Goal: Find specific page/section

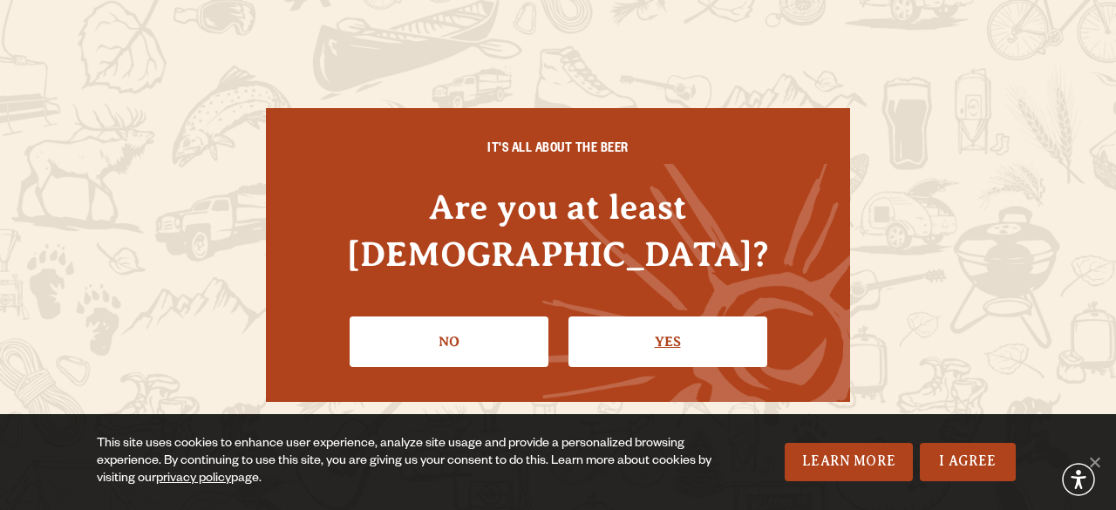
click at [656, 320] on link "Yes" at bounding box center [667, 341] width 199 height 51
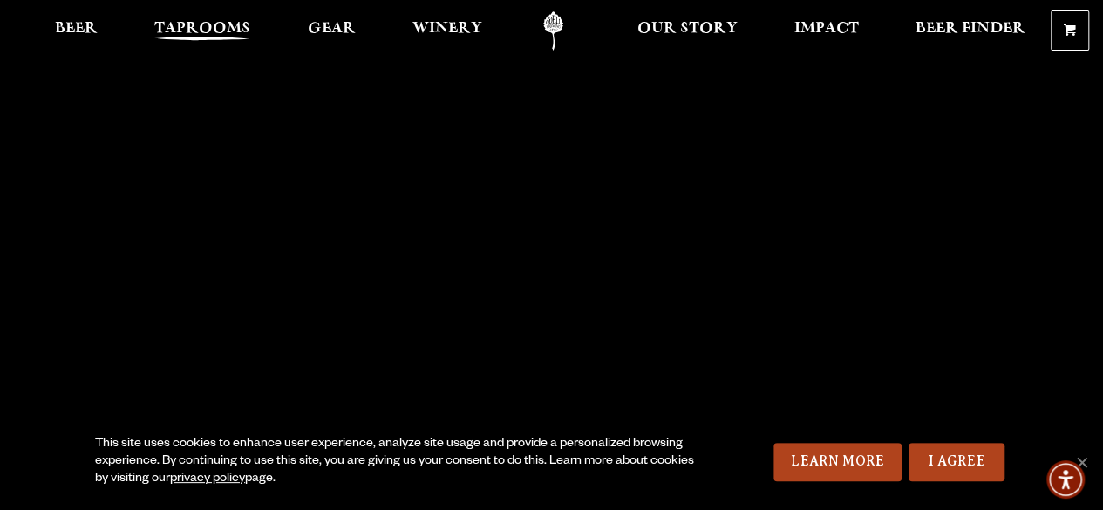
click at [194, 32] on span "Taprooms" at bounding box center [202, 29] width 96 height 14
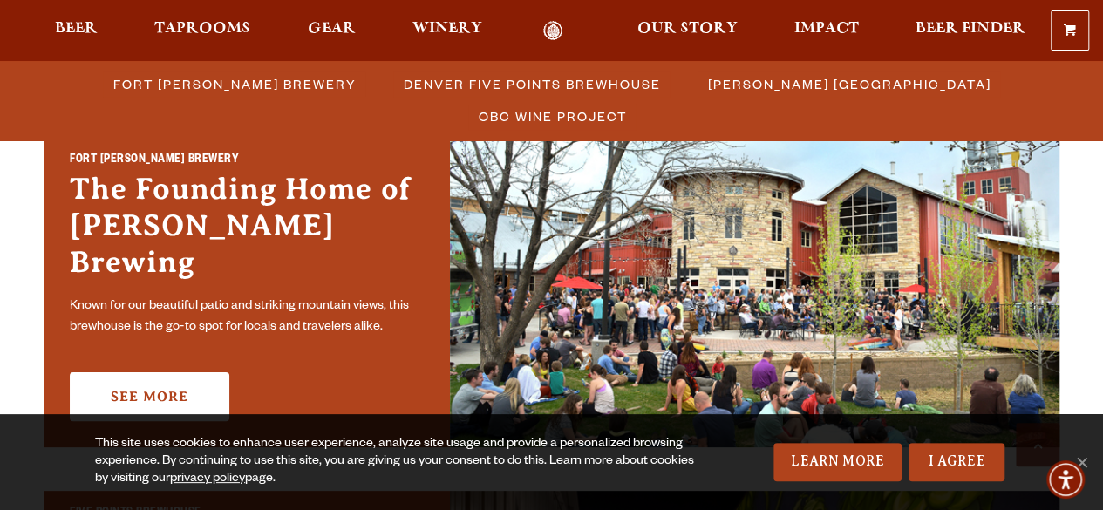
scroll to position [544, 0]
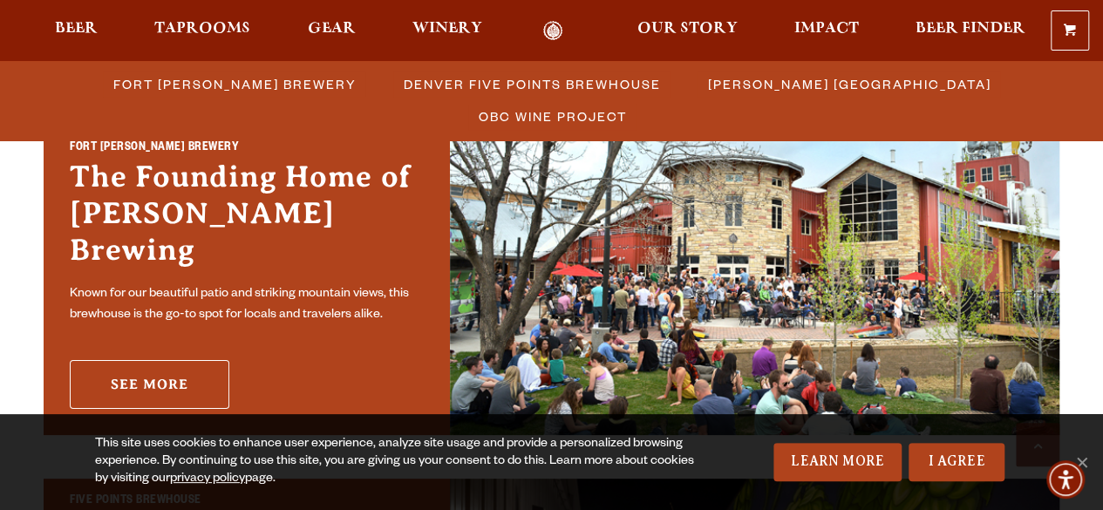
click at [174, 360] on link "See More" at bounding box center [150, 384] width 160 height 49
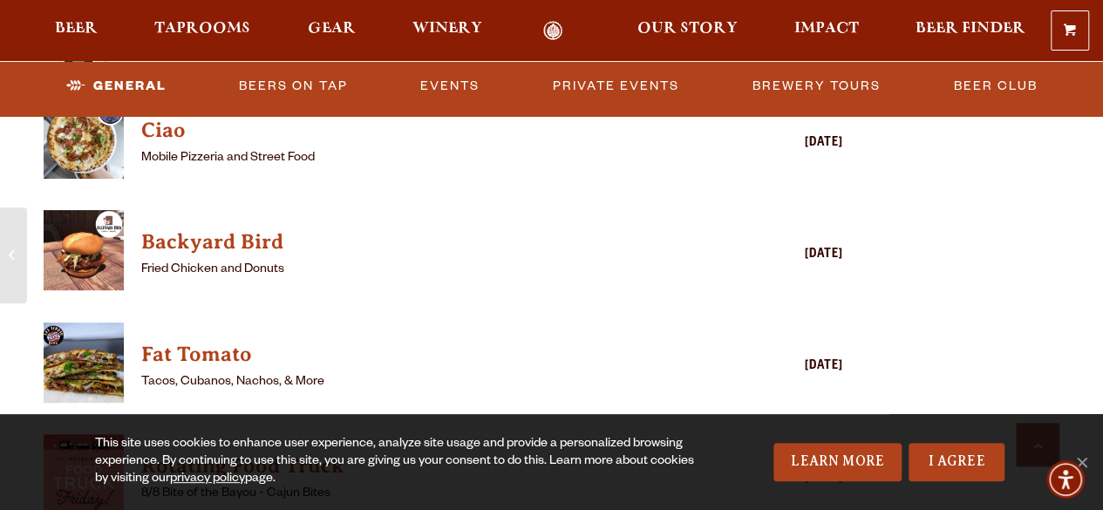
scroll to position [1822, 0]
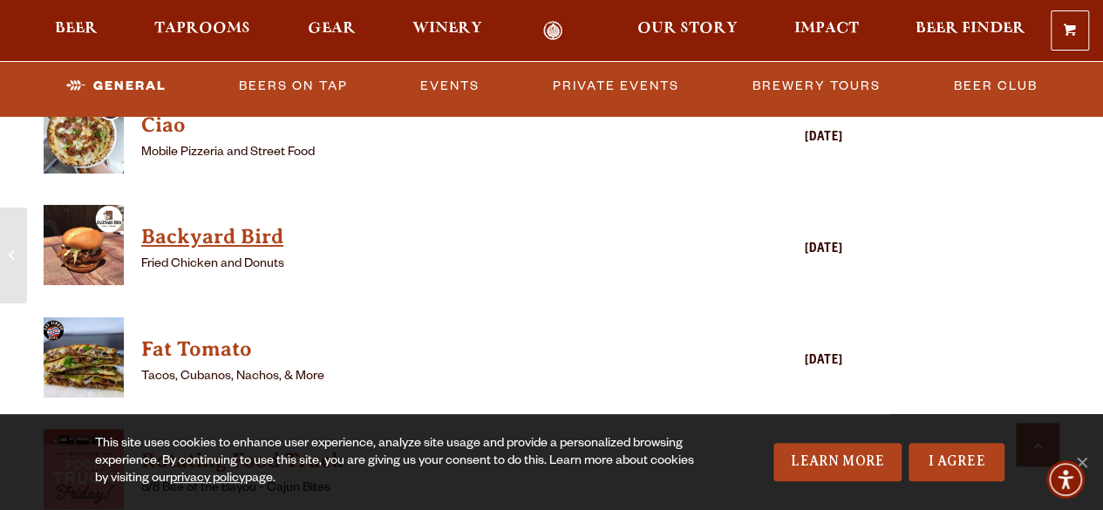
click at [222, 243] on h4 "Backyard Bird" at bounding box center [418, 237] width 554 height 28
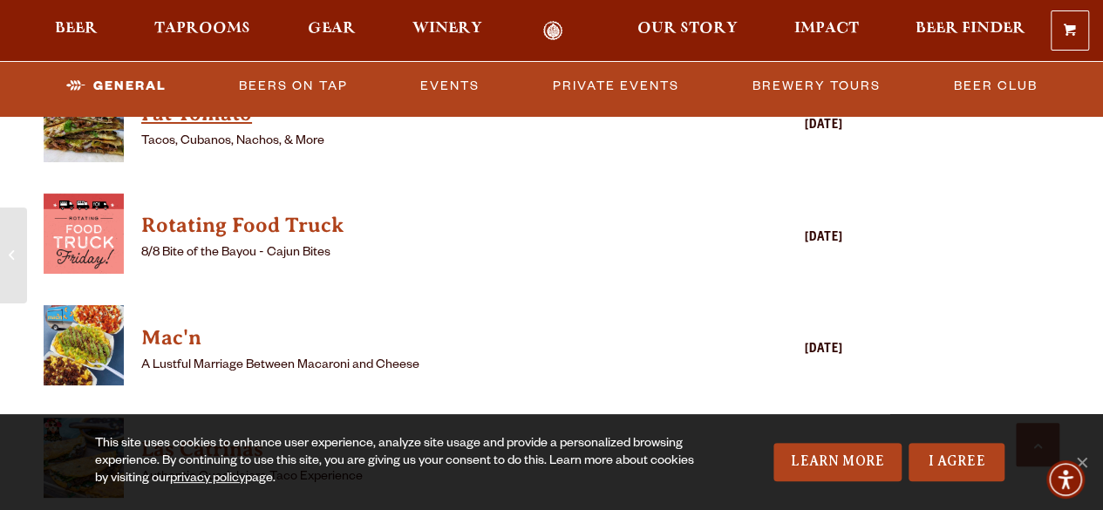
scroll to position [2059, 0]
